Goal: Information Seeking & Learning: Learn about a topic

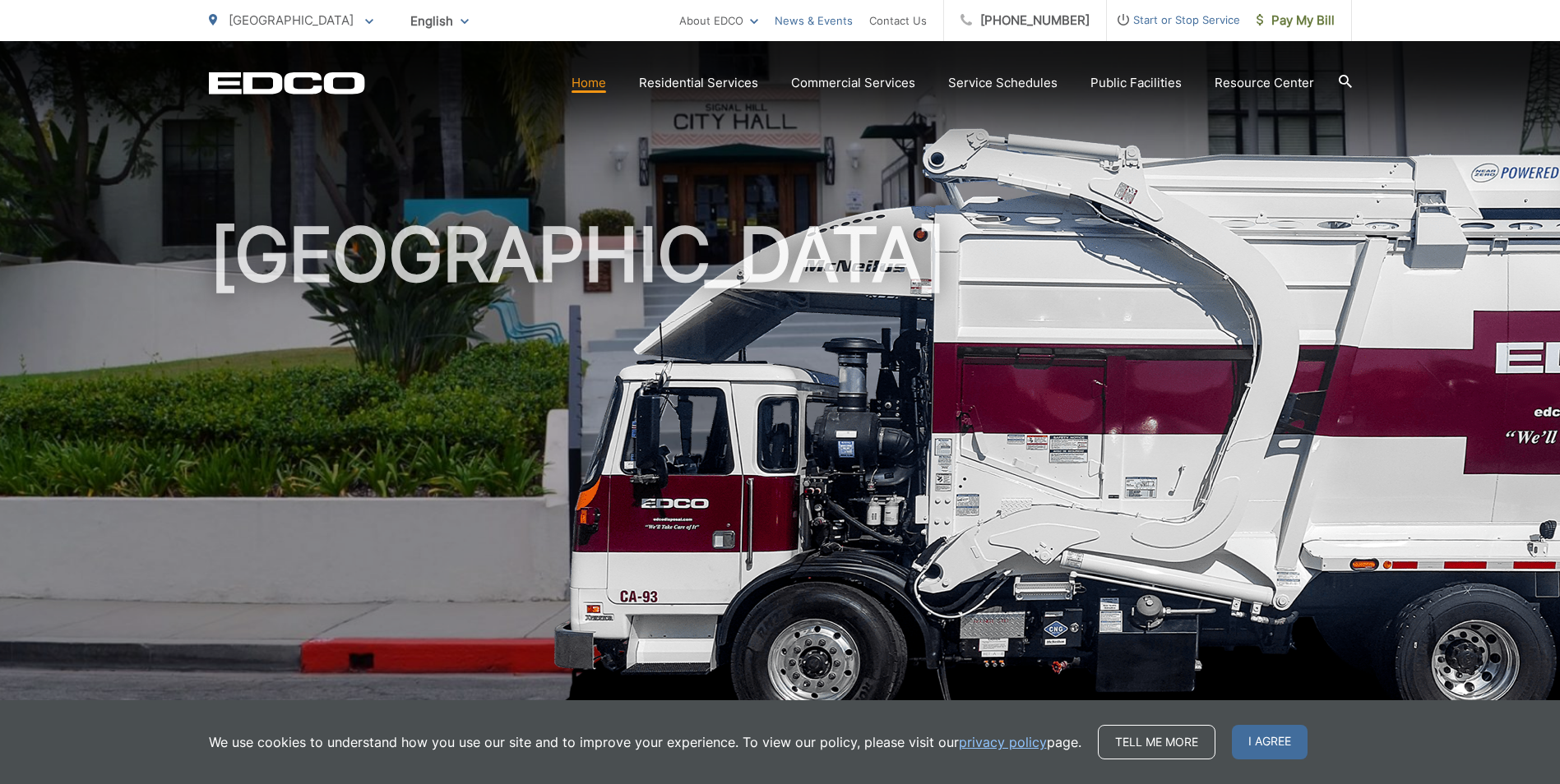
click at [821, 23] on link "News & Events" at bounding box center [813, 21] width 79 height 20
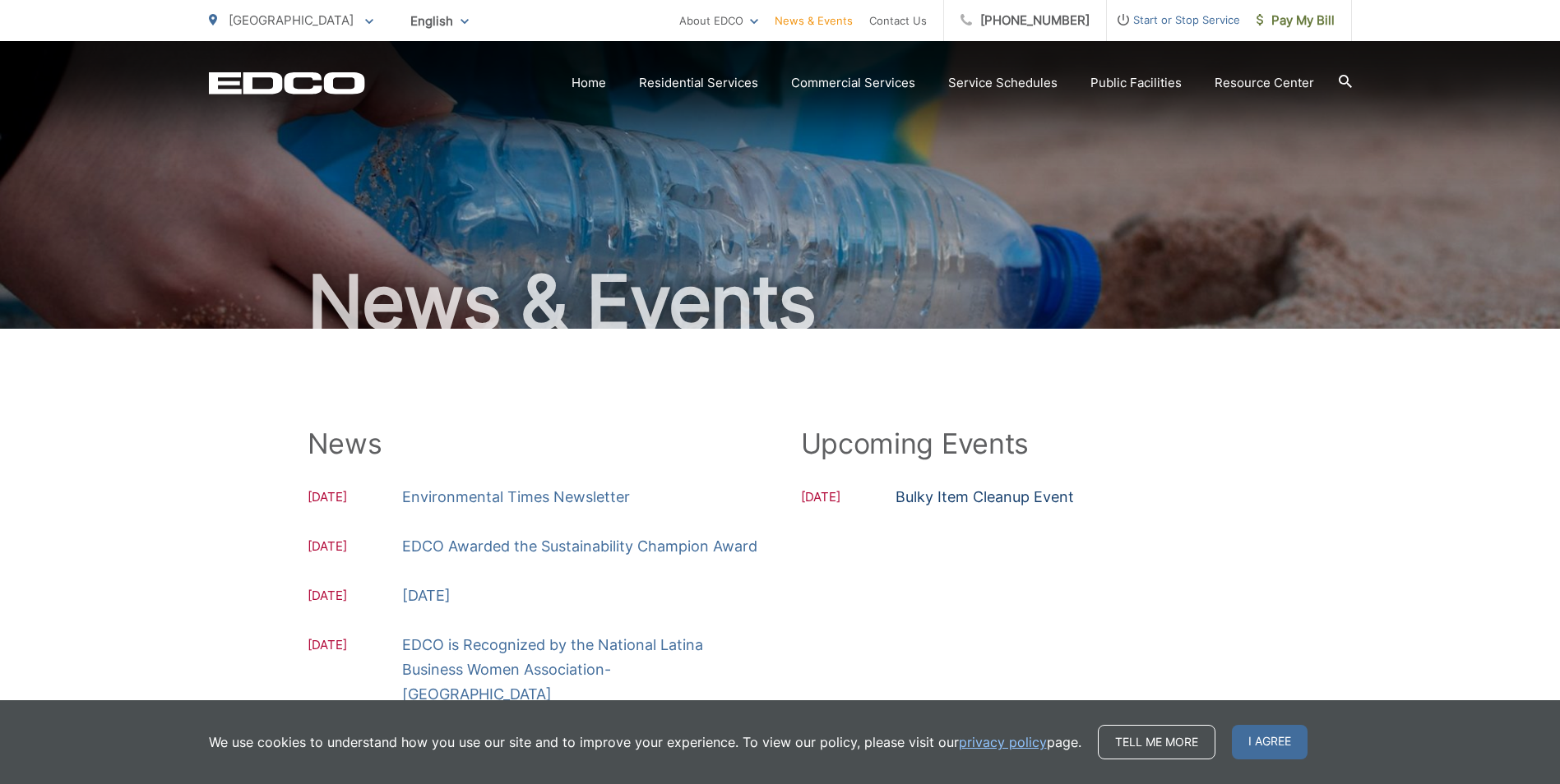
click at [914, 491] on link "Bulky Item Cleanup Event" at bounding box center [985, 498] width 179 height 25
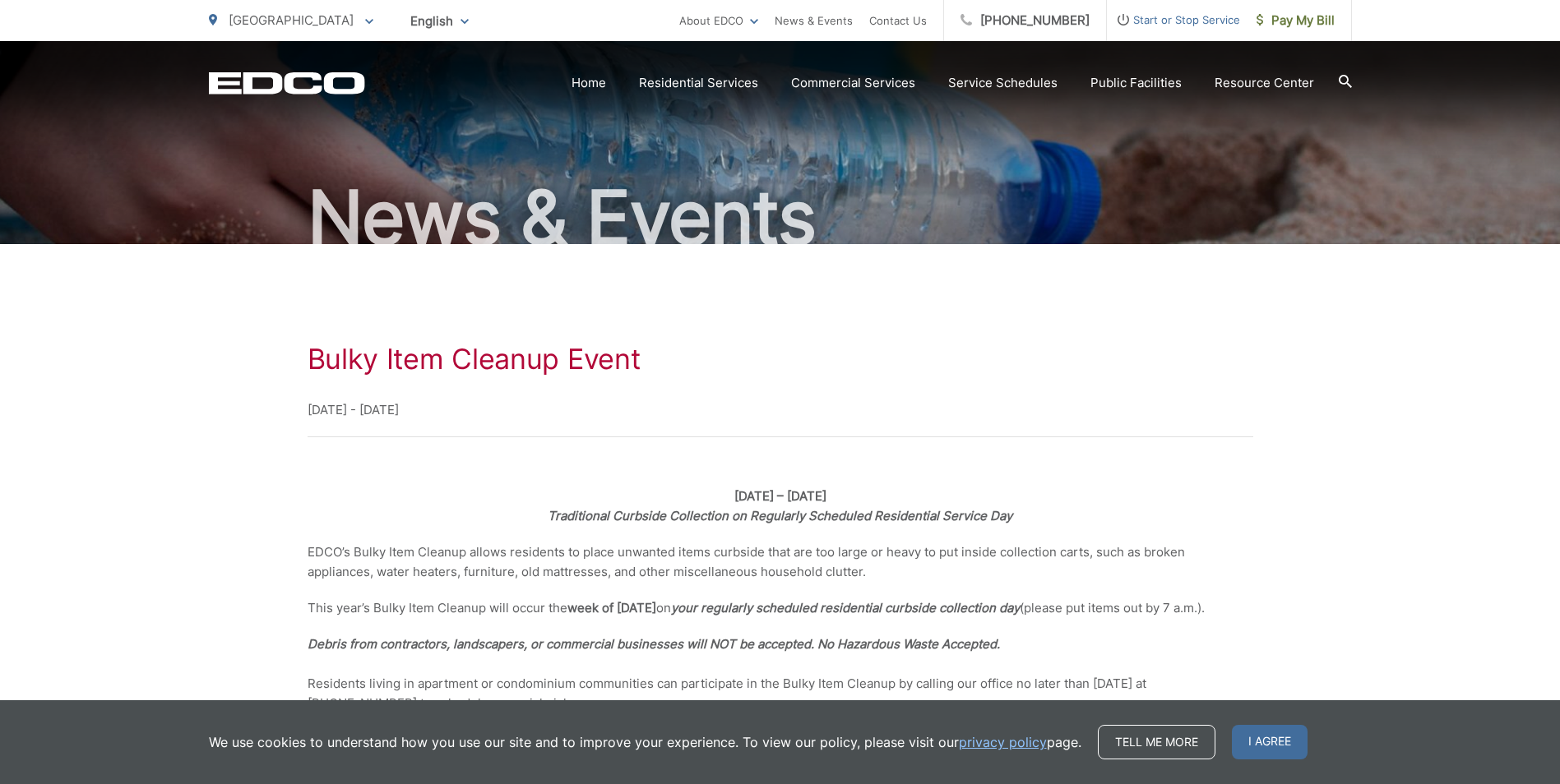
scroll to position [164, 0]
